Goal: Obtain resource: Obtain resource

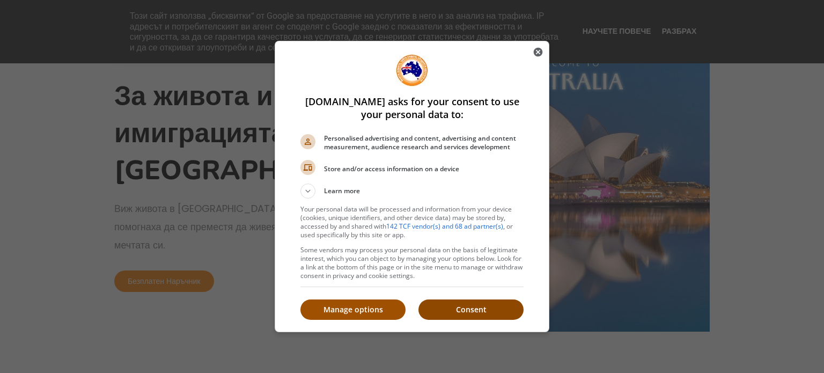
click at [457, 314] on p "Consent" at bounding box center [470, 309] width 105 height 11
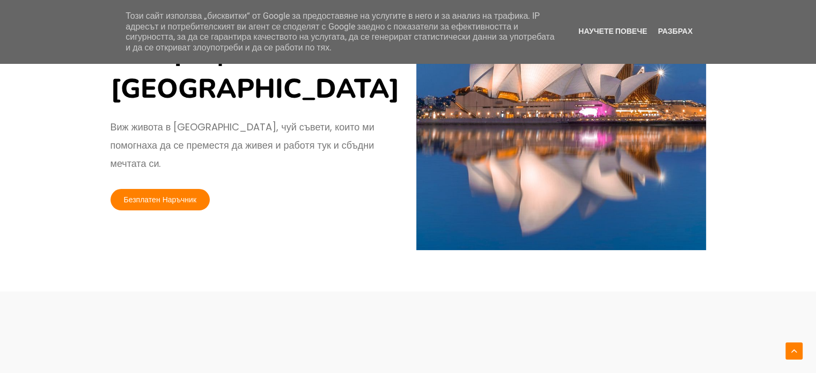
scroll to position [83, 0]
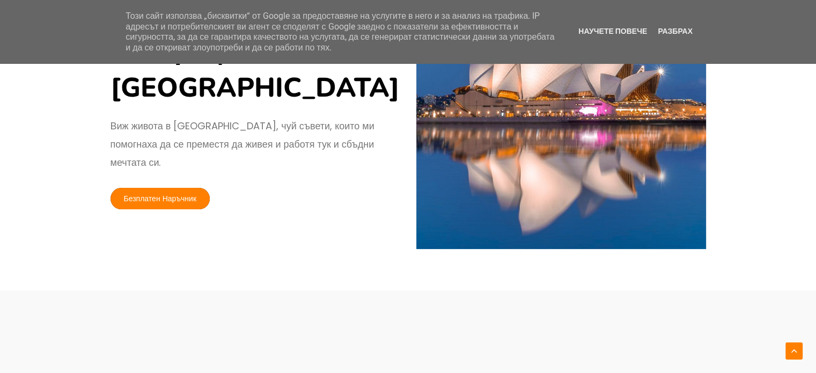
click at [183, 188] on link "Безплатен Наръчник" at bounding box center [160, 198] width 100 height 21
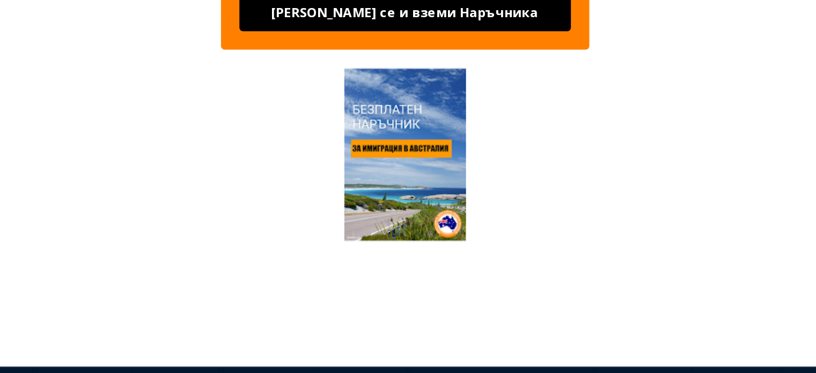
scroll to position [343, 0]
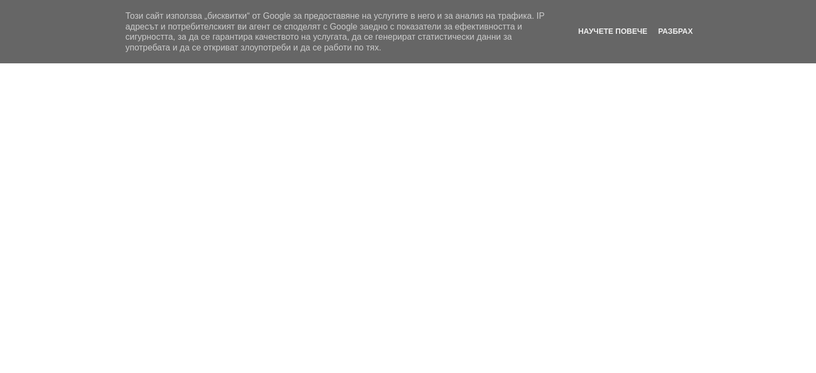
scroll to position [83, 0]
